Goal: Answer question/provide support: Answer question/provide support

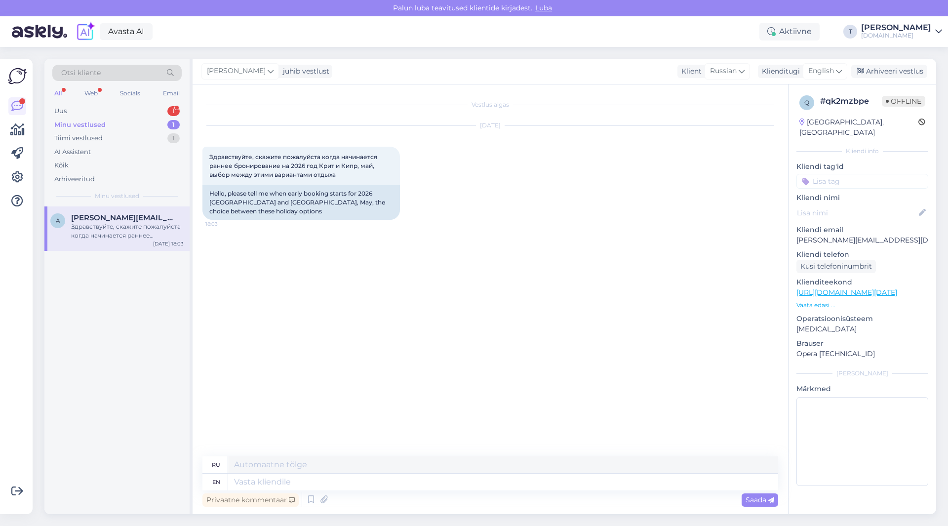
click at [134, 122] on div "Minu vestlused 1" at bounding box center [116, 125] width 129 height 14
click at [155, 246] on div "a [PERSON_NAME][EMAIL_ADDRESS][DOMAIN_NAME] Здравствуйте, скажите пожалуйста ко…" at bounding box center [116, 228] width 145 height 44
click at [812, 70] on span "English" at bounding box center [822, 71] width 26 height 11
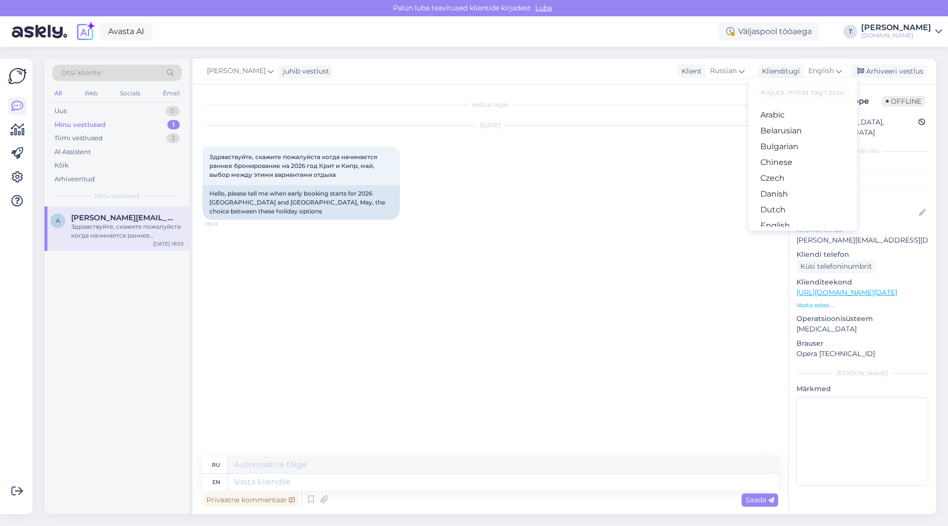
click at [778, 502] on link "Russian" at bounding box center [803, 510] width 109 height 16
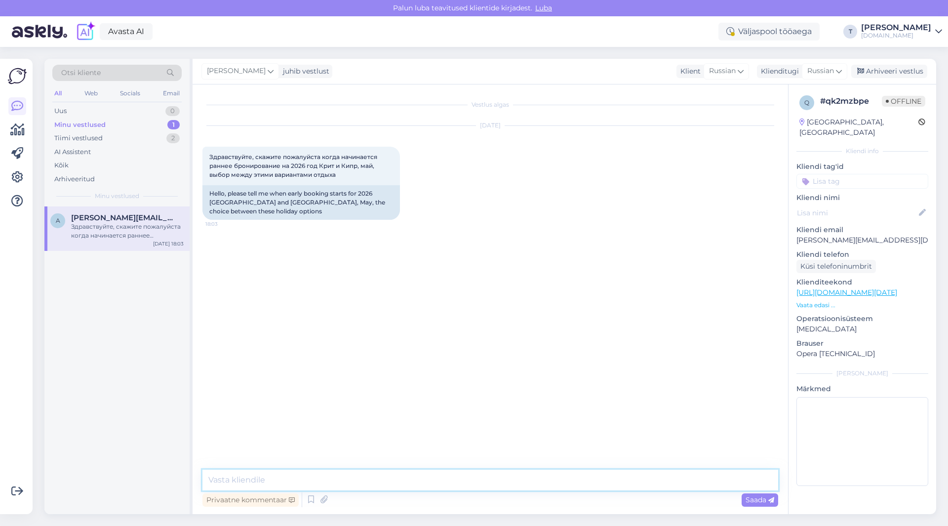
click at [367, 477] on textarea at bounding box center [491, 480] width 576 height 21
click at [842, 235] on p "[PERSON_NAME][EMAIL_ADDRESS][DOMAIN_NAME]" at bounding box center [863, 240] width 132 height 10
copy p "[PERSON_NAME][EMAIL_ADDRESS][DOMAIN_NAME]"
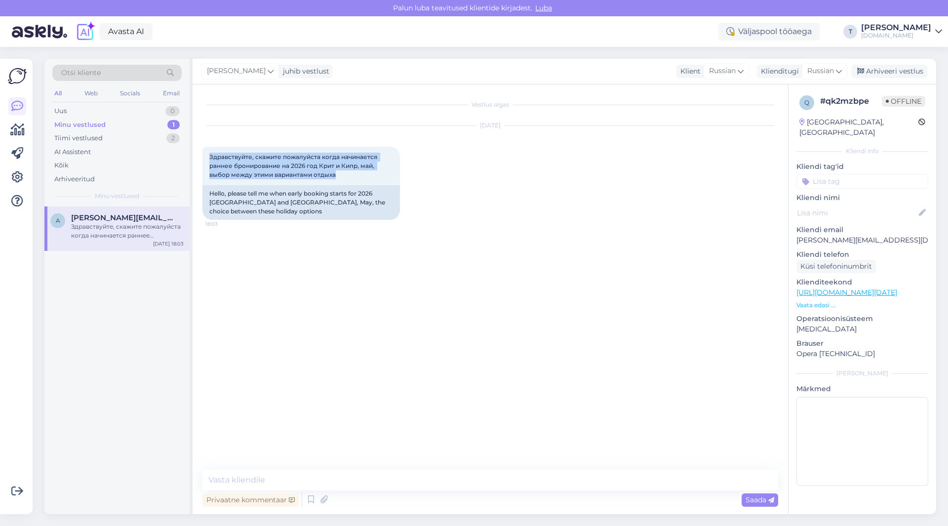
drag, startPoint x: 337, startPoint y: 174, endPoint x: 194, endPoint y: 154, distance: 144.2
click at [194, 154] on div "Vestlus algas [DATE] Здравствуйте, скажите пожалуйста когда начинается раннее б…" at bounding box center [491, 299] width 596 height 430
copy span "Здравствуйте, скажите пожалуйста когда начинается раннее бронирование на 2026 г…"
click at [341, 479] on textarea at bounding box center [491, 480] width 576 height 21
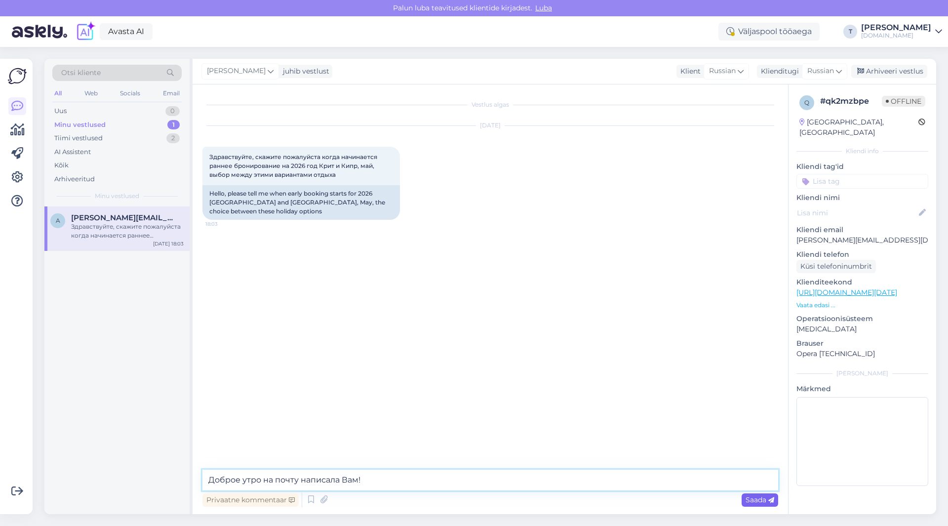
type textarea "Доброе утро на почту написала Вам!"
click at [759, 498] on span "Saada" at bounding box center [760, 499] width 29 height 9
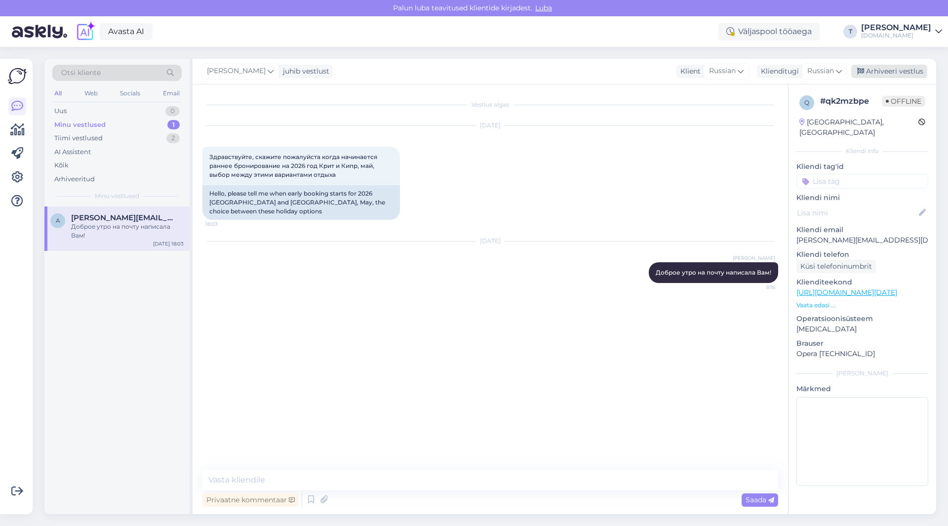
click at [879, 70] on div "Arhiveeri vestlus" at bounding box center [890, 71] width 76 height 13
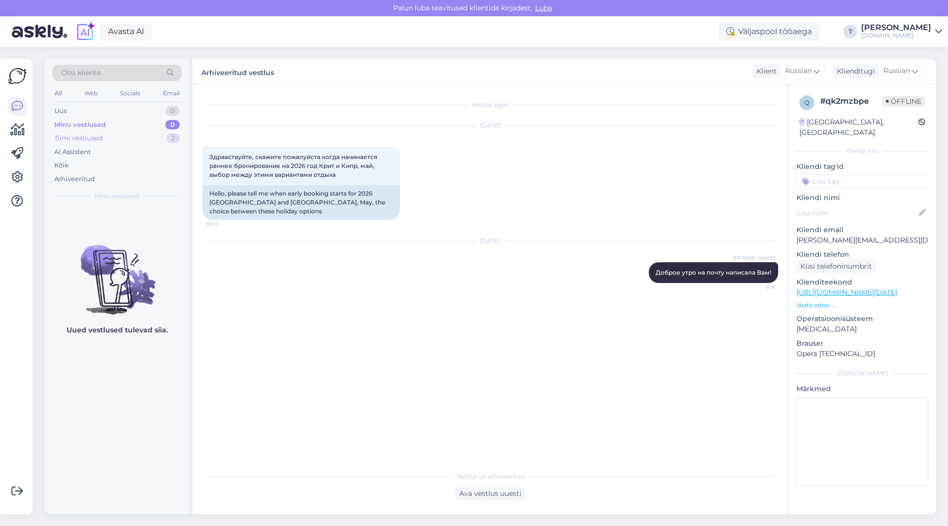
click at [133, 138] on div "Tiimi vestlused 2" at bounding box center [116, 138] width 129 height 14
